Goal: Entertainment & Leisure: Consume media (video, audio)

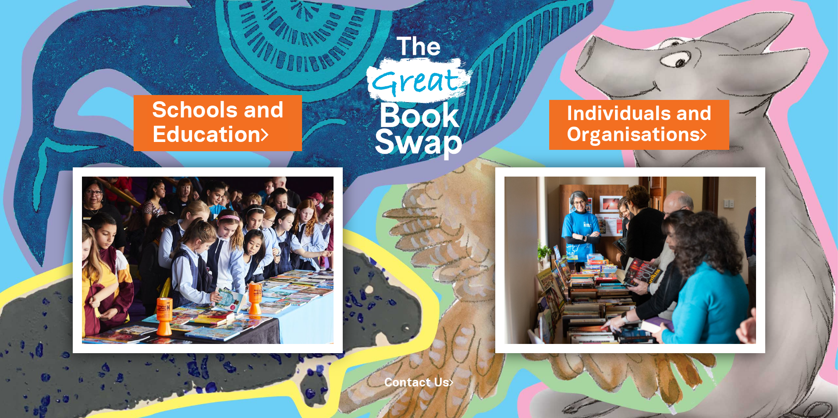
click at [230, 134] on link "Schools and Education" at bounding box center [218, 123] width 132 height 55
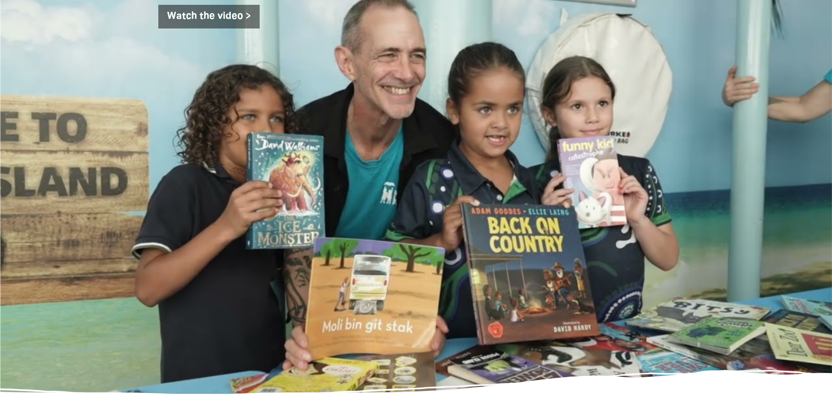
scroll to position [1403, 0]
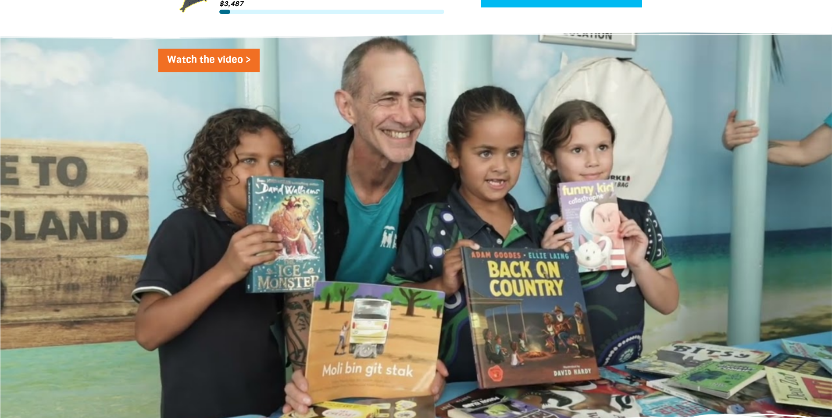
click at [219, 67] on link "Watch the video >" at bounding box center [208, 61] width 101 height 24
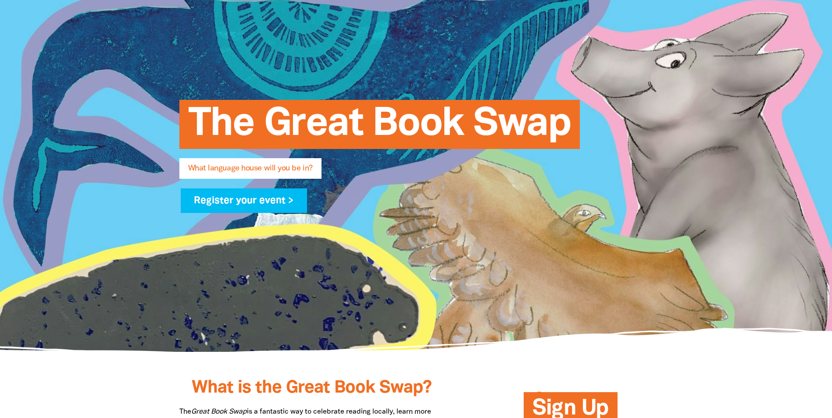
scroll to position [44, 0]
